Goal: Navigation & Orientation: Find specific page/section

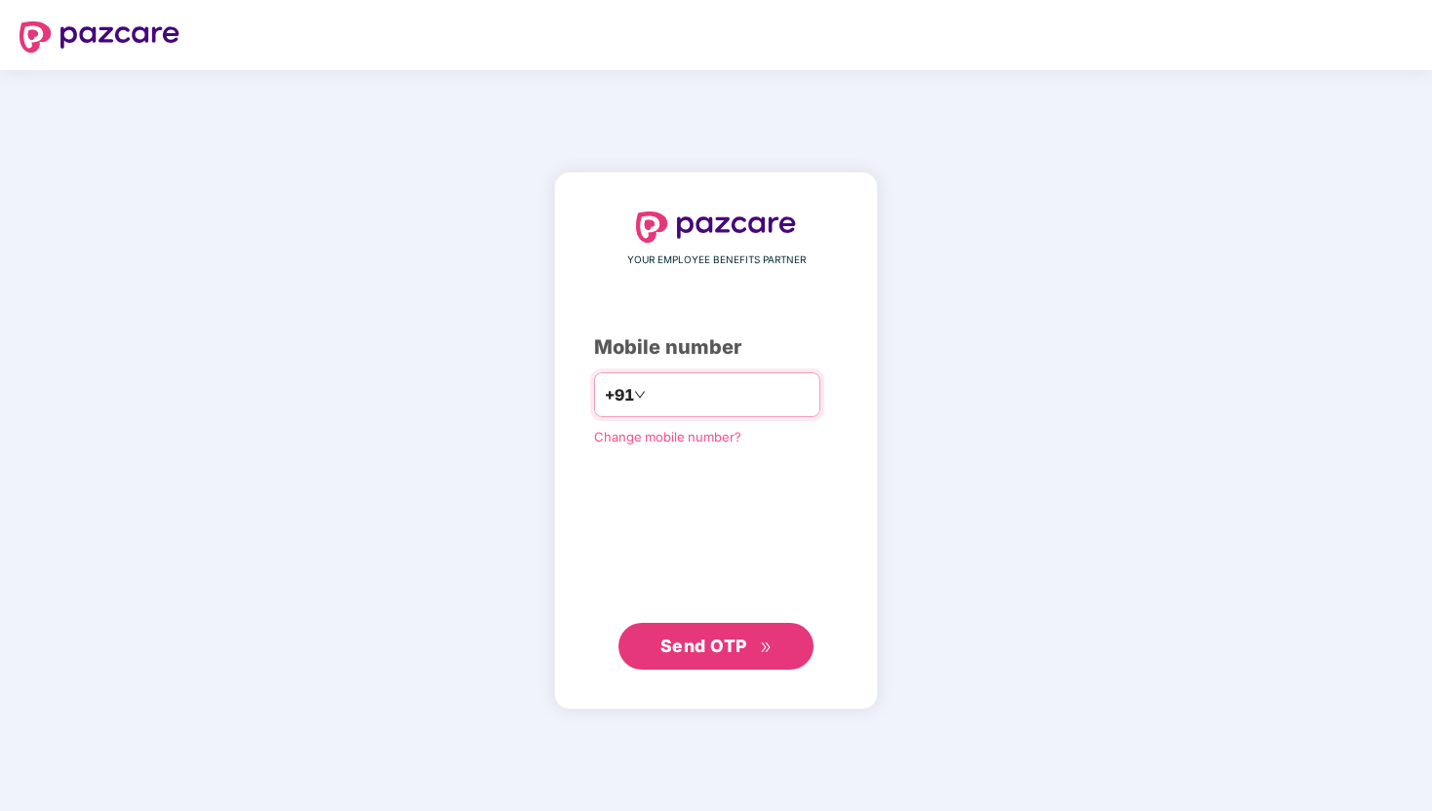
click at [766, 409] on input "number" at bounding box center [730, 394] width 160 height 31
type input "**********"
click at [737, 655] on span "Send OTP" at bounding box center [716, 646] width 112 height 27
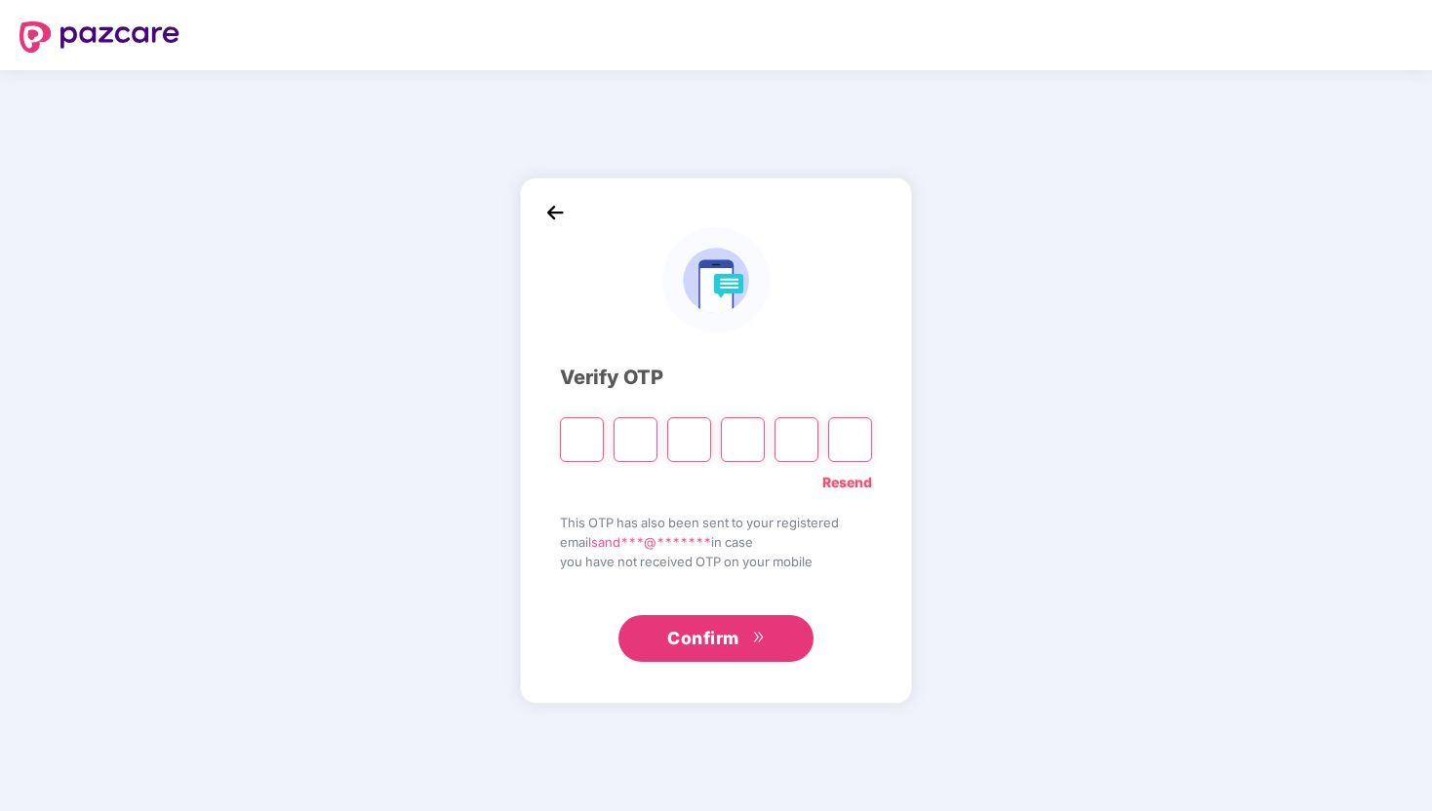
type input "*"
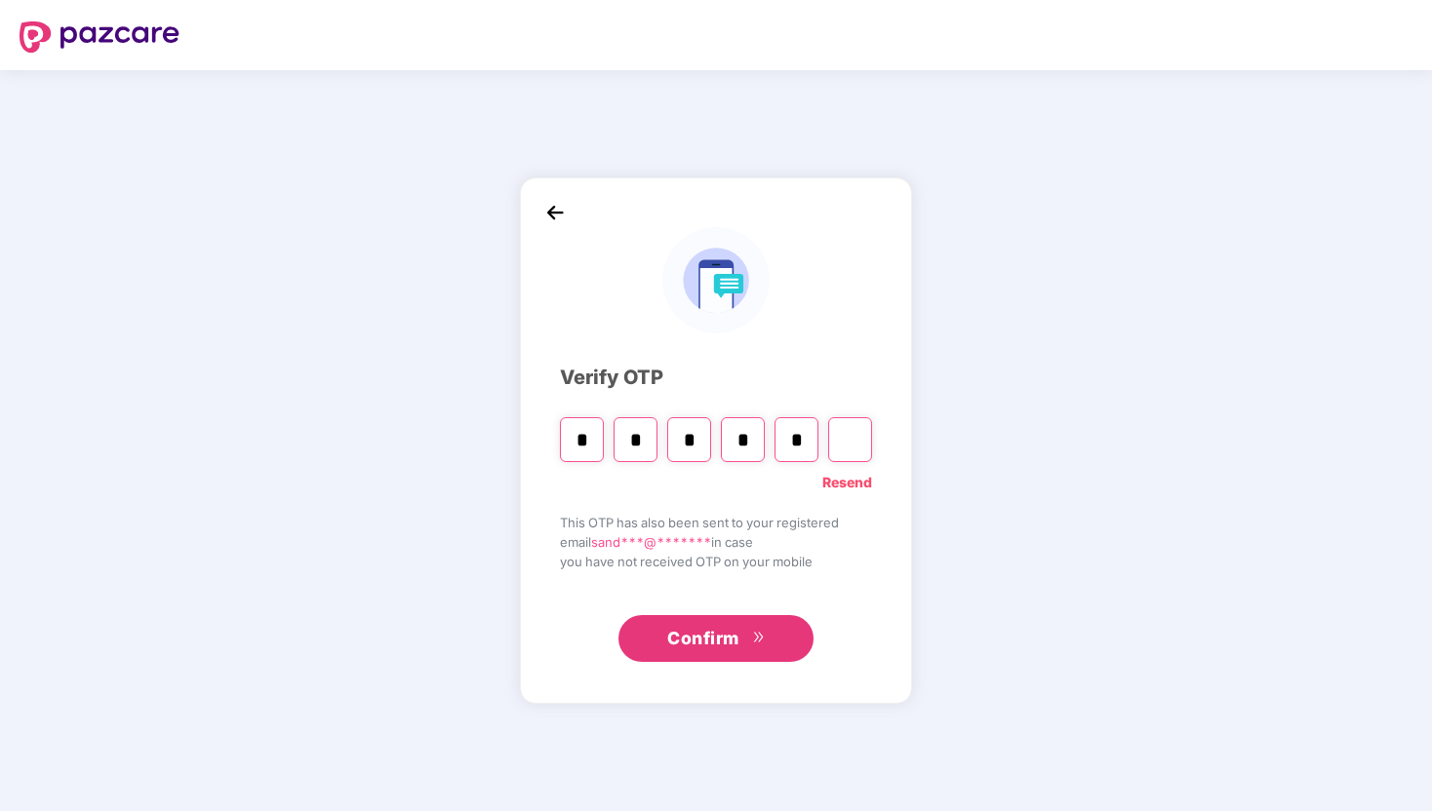
type input "*"
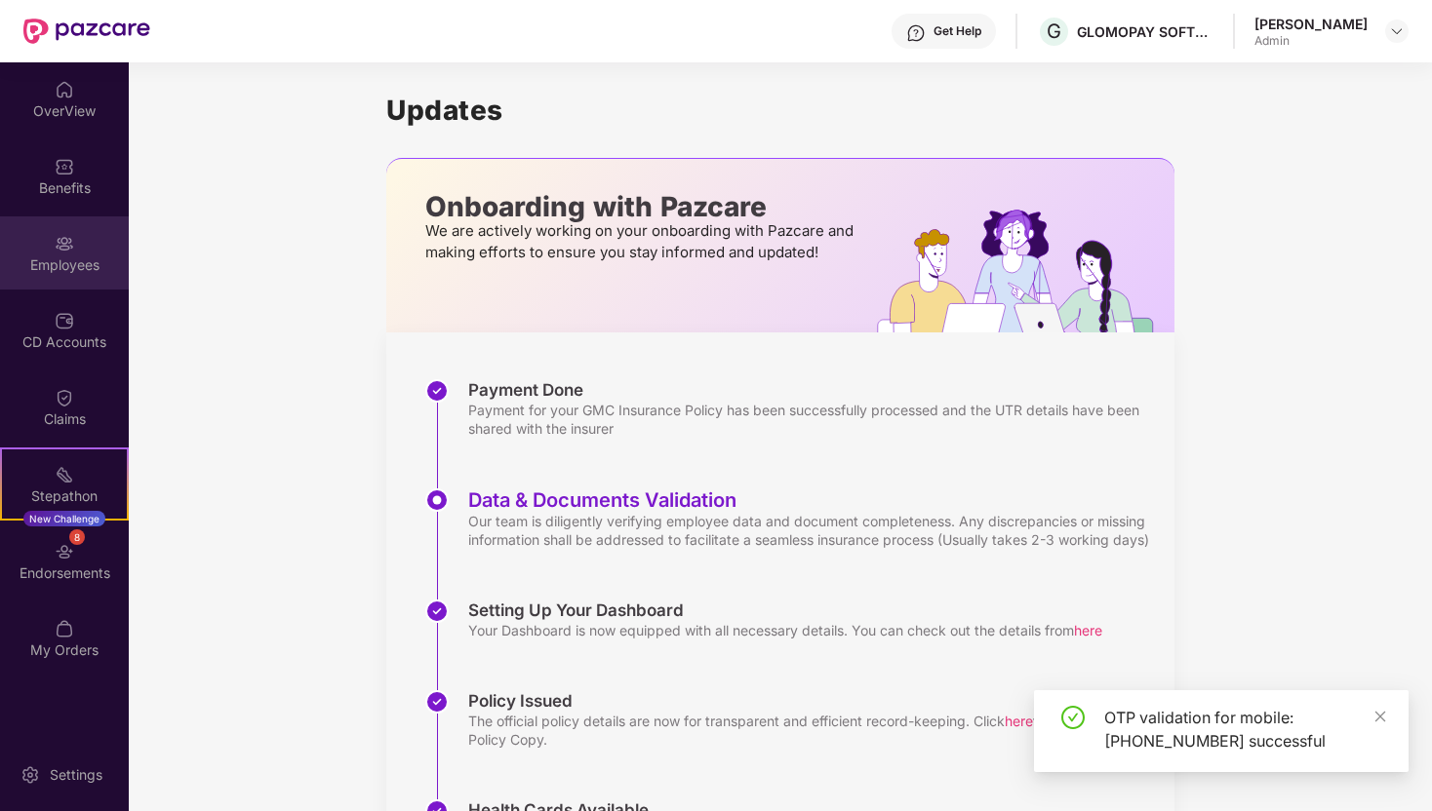
click at [87, 283] on div "Employees" at bounding box center [64, 253] width 129 height 73
